Goal: Find specific page/section: Find specific page/section

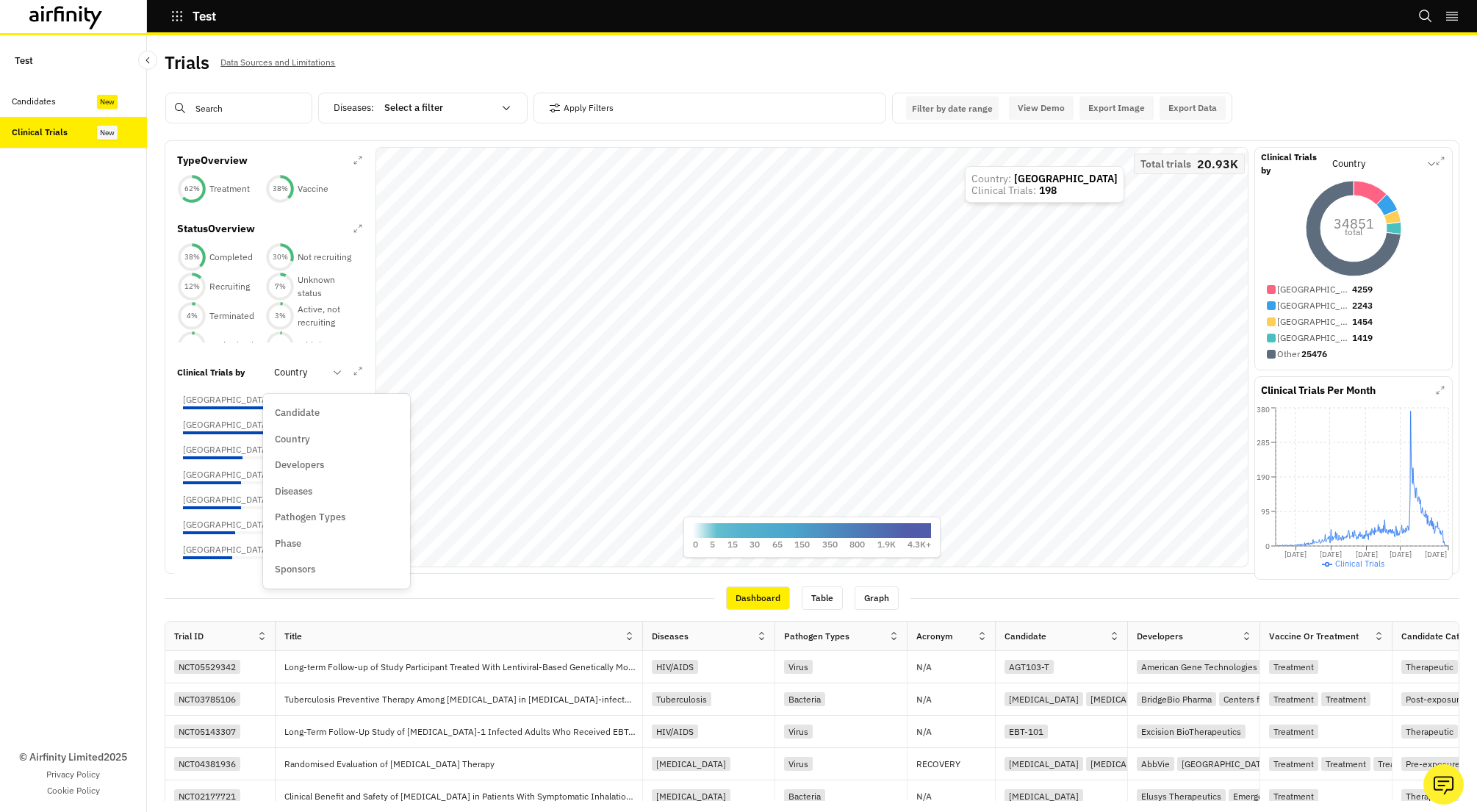
click at [310, 381] on div at bounding box center [299, 373] width 50 height 18
drag, startPoint x: 323, startPoint y: 488, endPoint x: 296, endPoint y: 479, distance: 28.5
click at [323, 488] on div "Diseases" at bounding box center [336, 492] width 124 height 15
